Goal: Transaction & Acquisition: Book appointment/travel/reservation

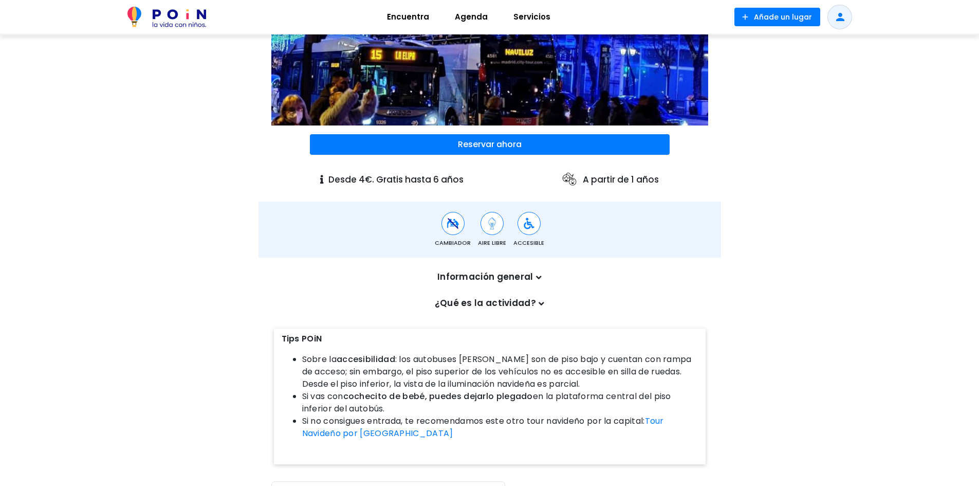
scroll to position [257, 0]
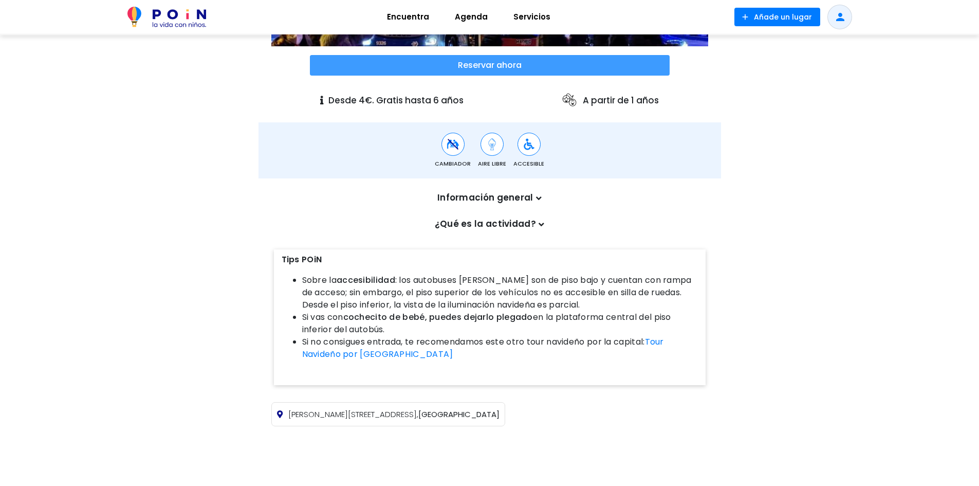
click at [498, 62] on span at bounding box center [490, 65] width 360 height 21
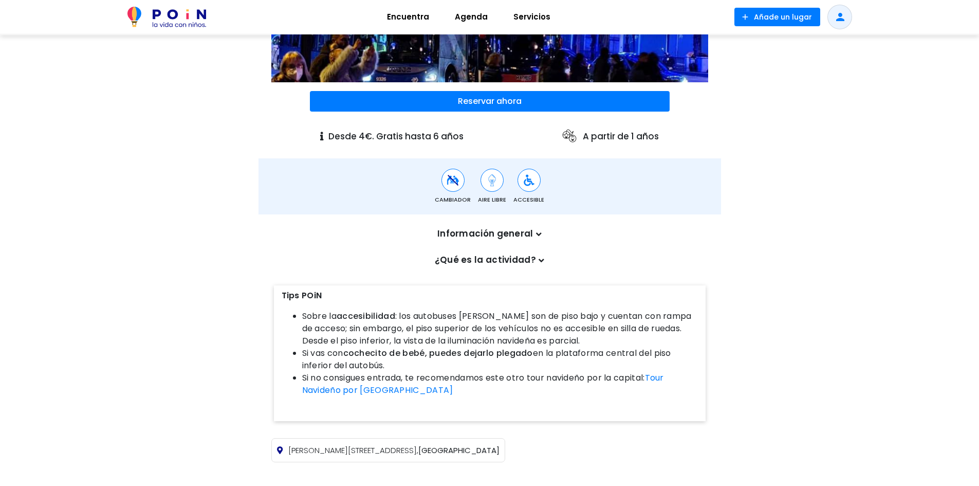
scroll to position [220, 0]
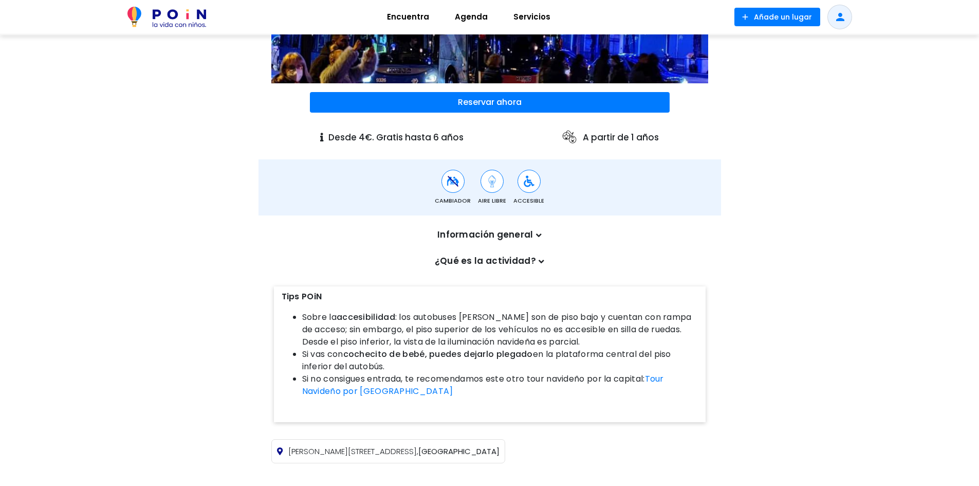
click at [530, 240] on p "Información general" at bounding box center [489, 234] width 427 height 13
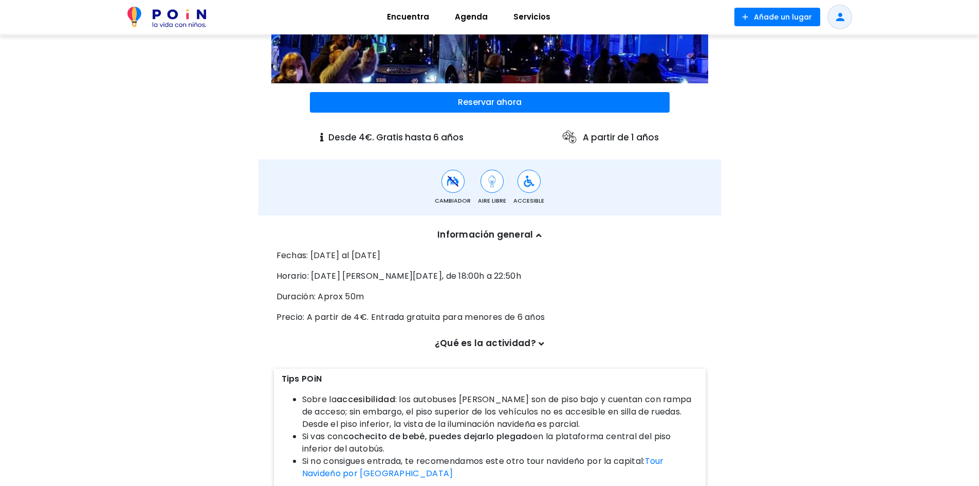
click at [532, 232] on p "Información general" at bounding box center [489, 234] width 427 height 13
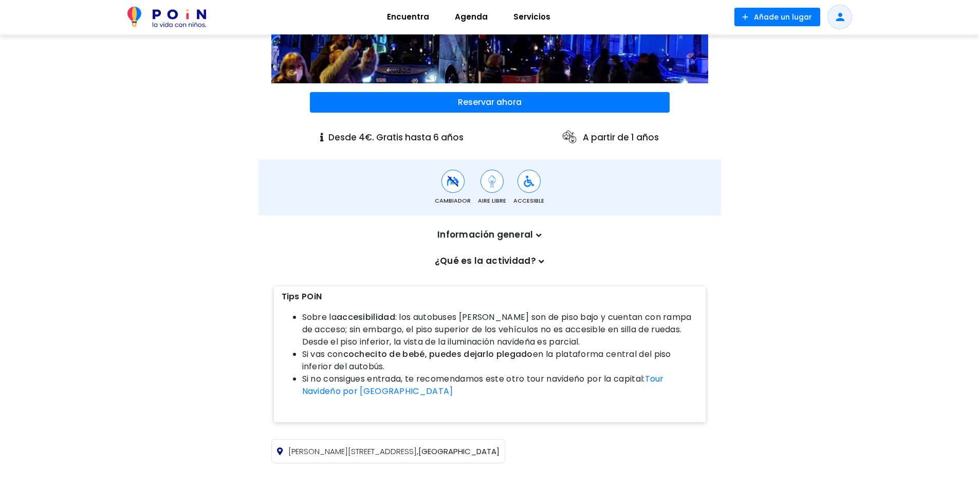
click at [532, 232] on p "Información general" at bounding box center [489, 234] width 427 height 13
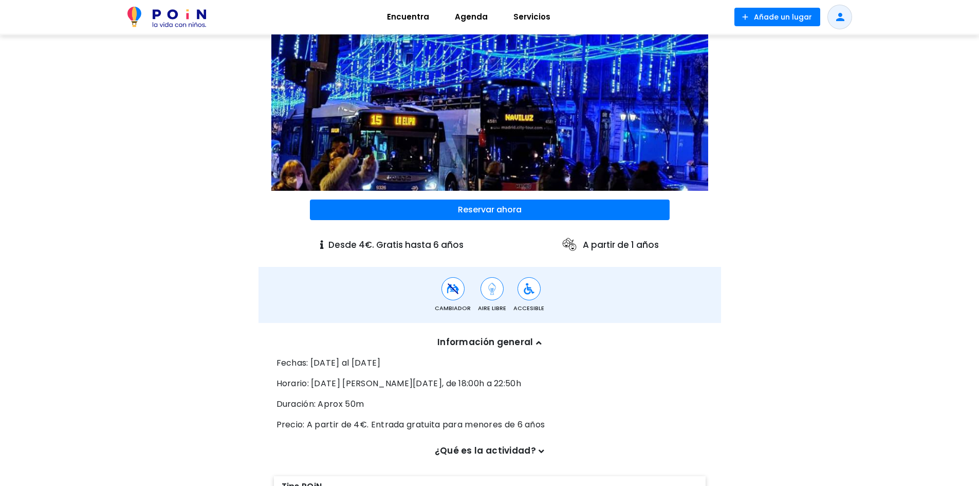
scroll to position [0, 0]
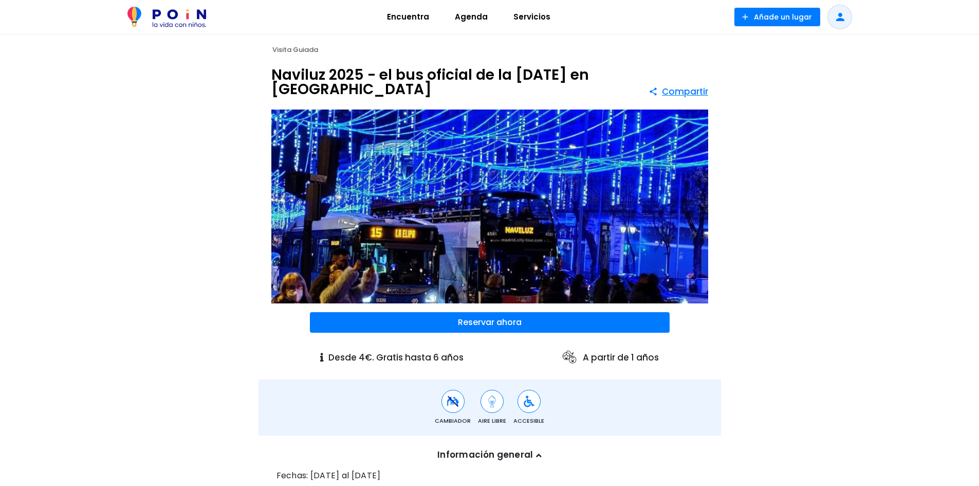
click at [511, 310] on div "Reservar ahora" at bounding box center [490, 322] width 463 height 26
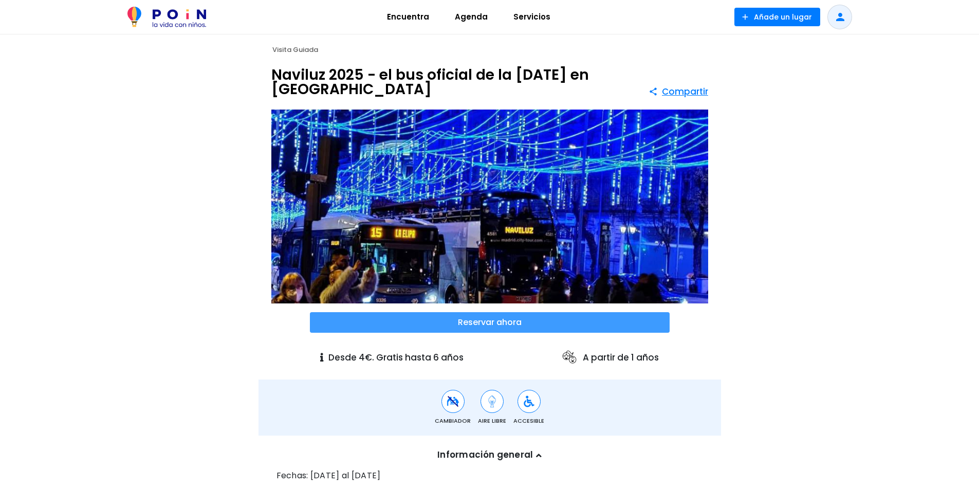
click at [510, 319] on span at bounding box center [490, 322] width 360 height 21
